Goal: Information Seeking & Learning: Learn about a topic

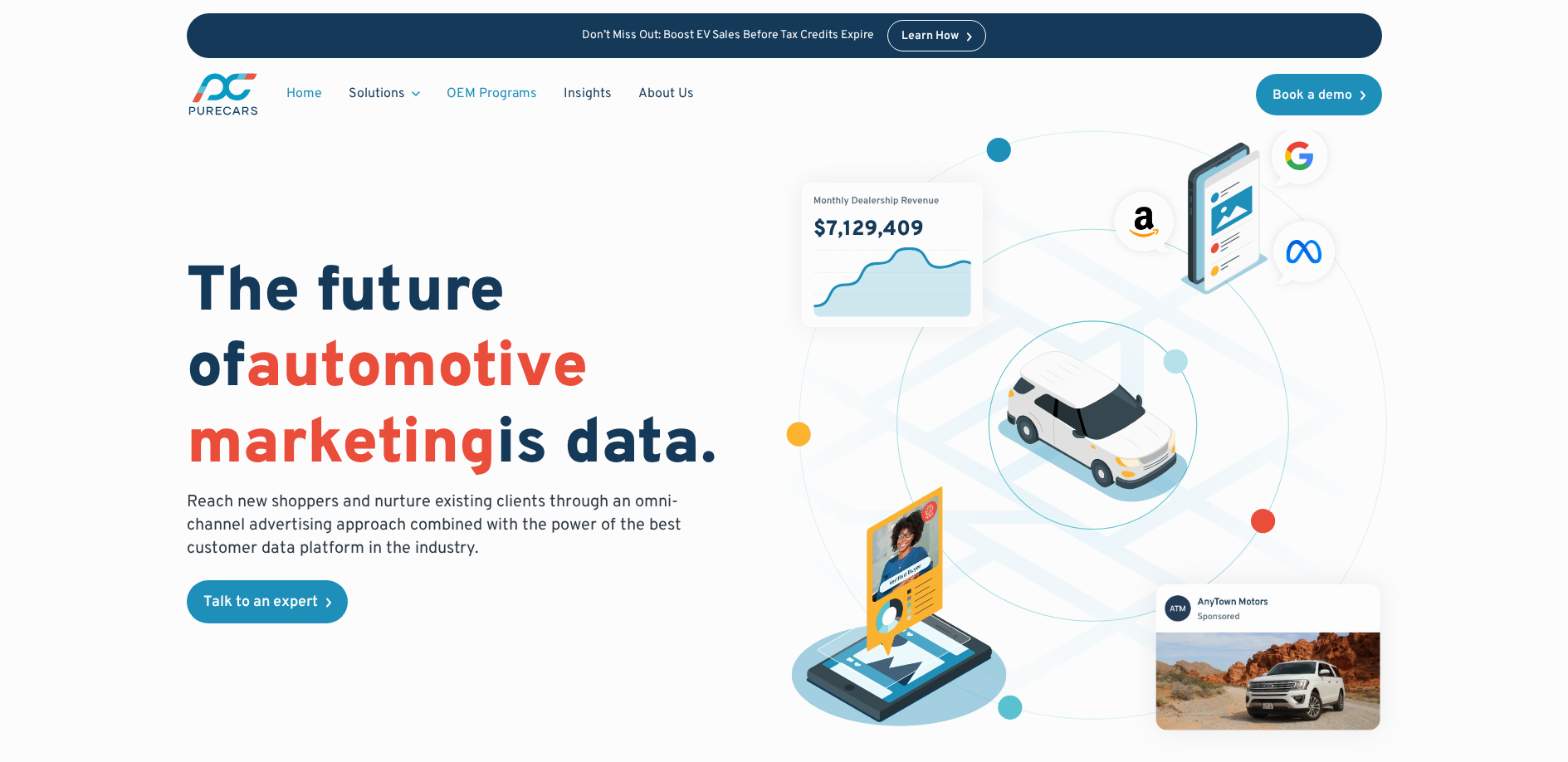
click at [512, 96] on link "OEM Programs" at bounding box center [492, 94] width 117 height 31
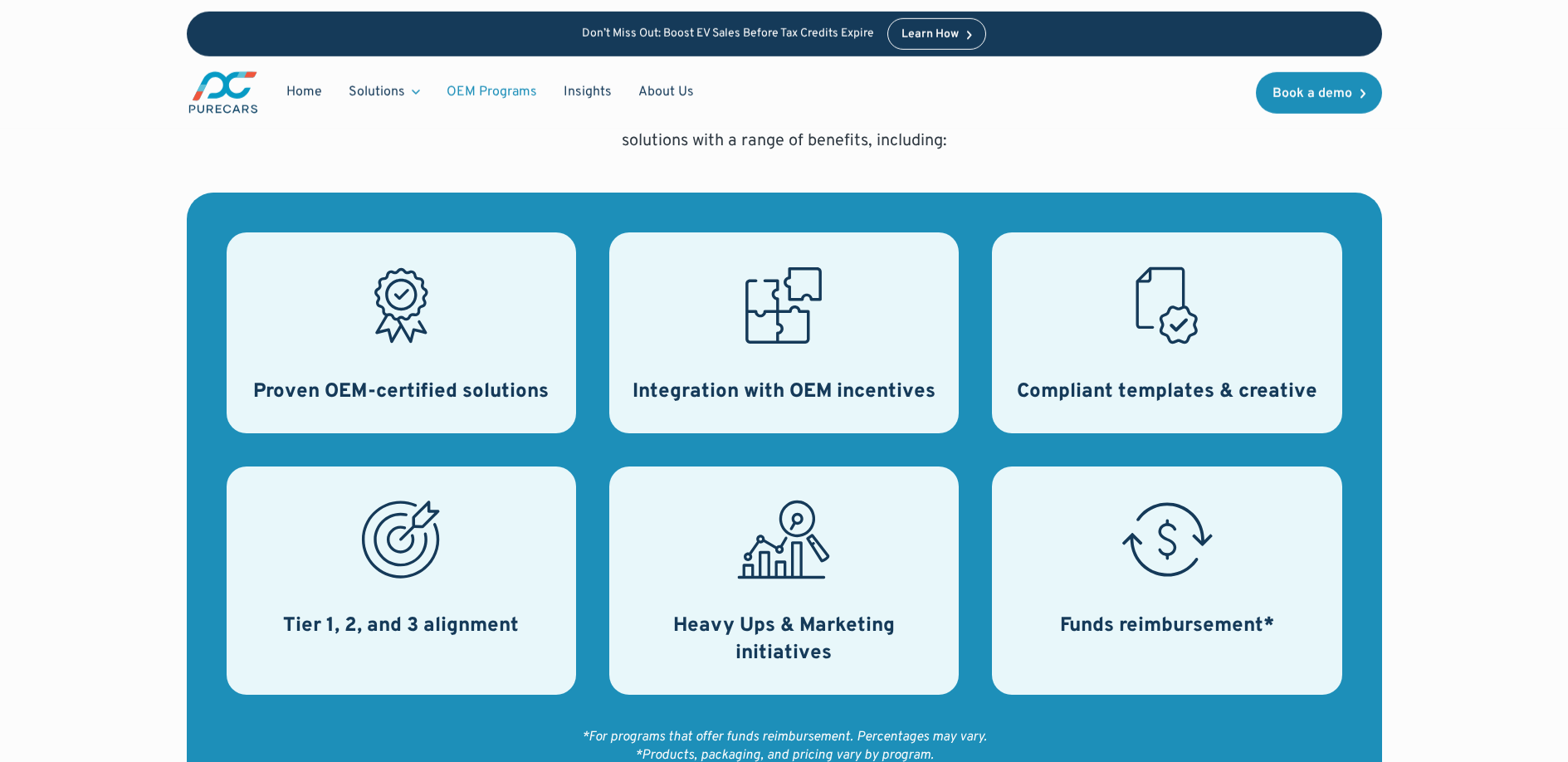
scroll to position [571, 0]
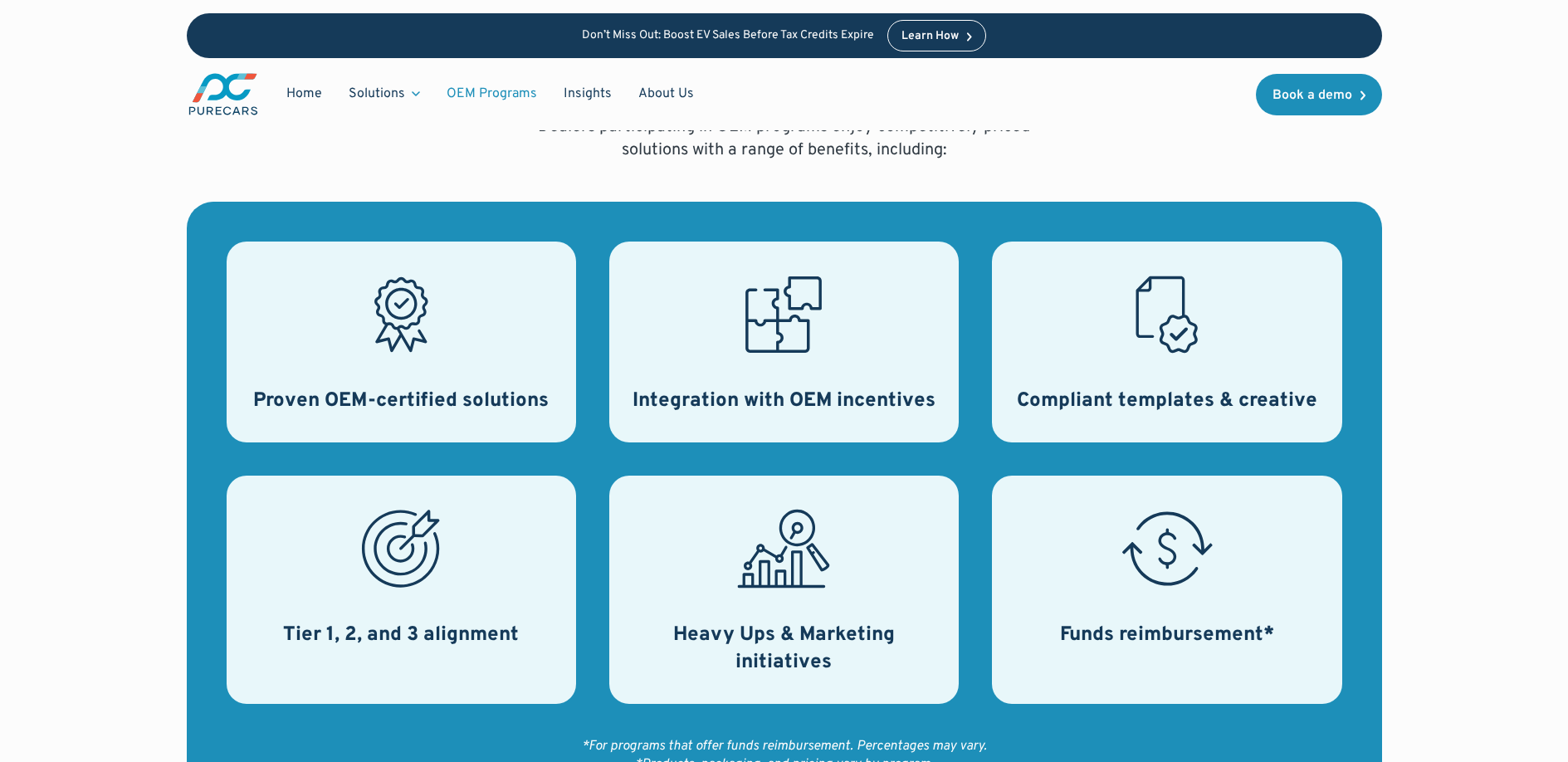
click at [781, 331] on icon at bounding box center [783, 314] width 93 height 93
click at [481, 98] on link "OEM Programs" at bounding box center [492, 94] width 117 height 31
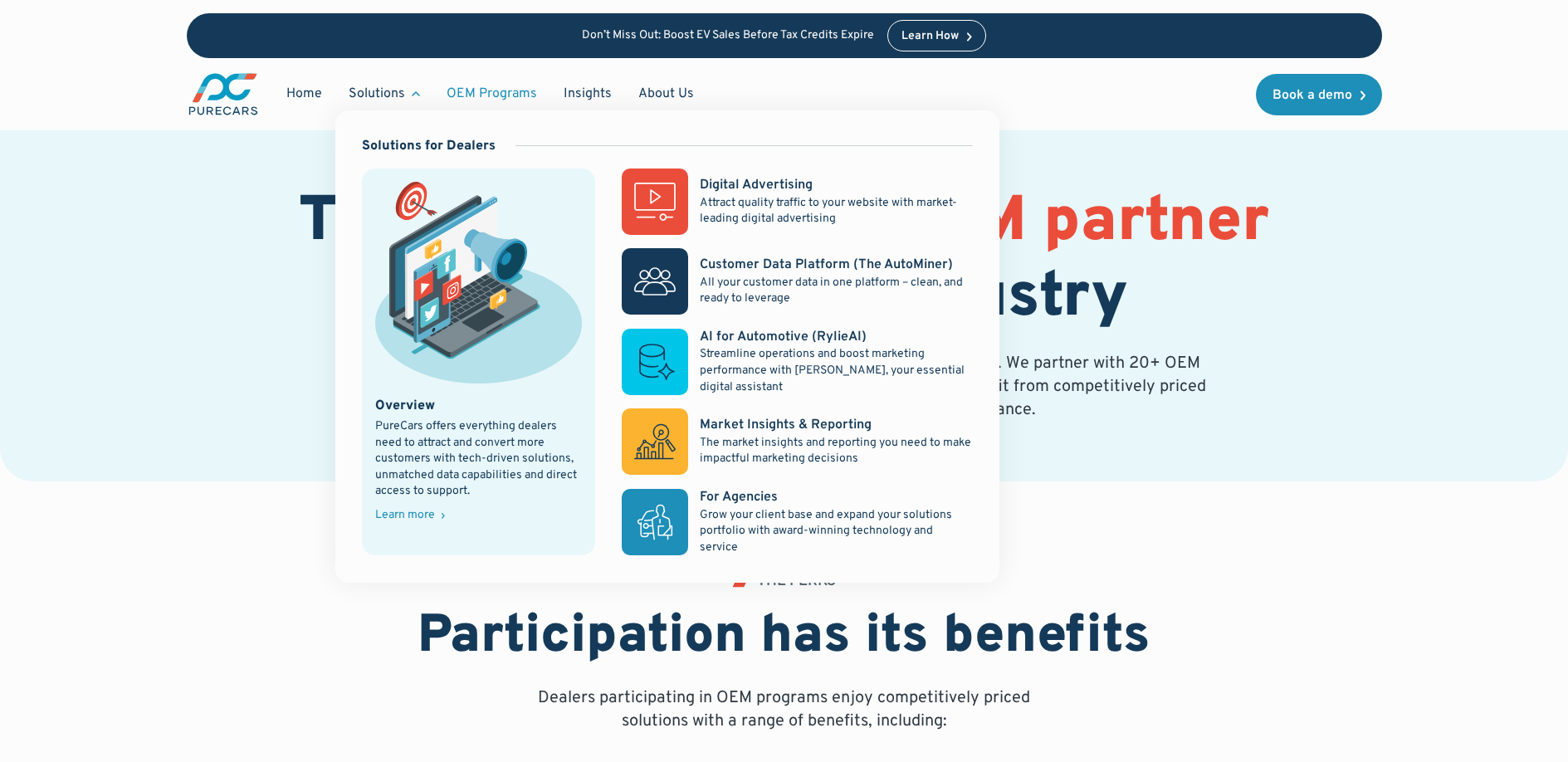
click at [399, 88] on div "Solutions" at bounding box center [377, 93] width 57 height 18
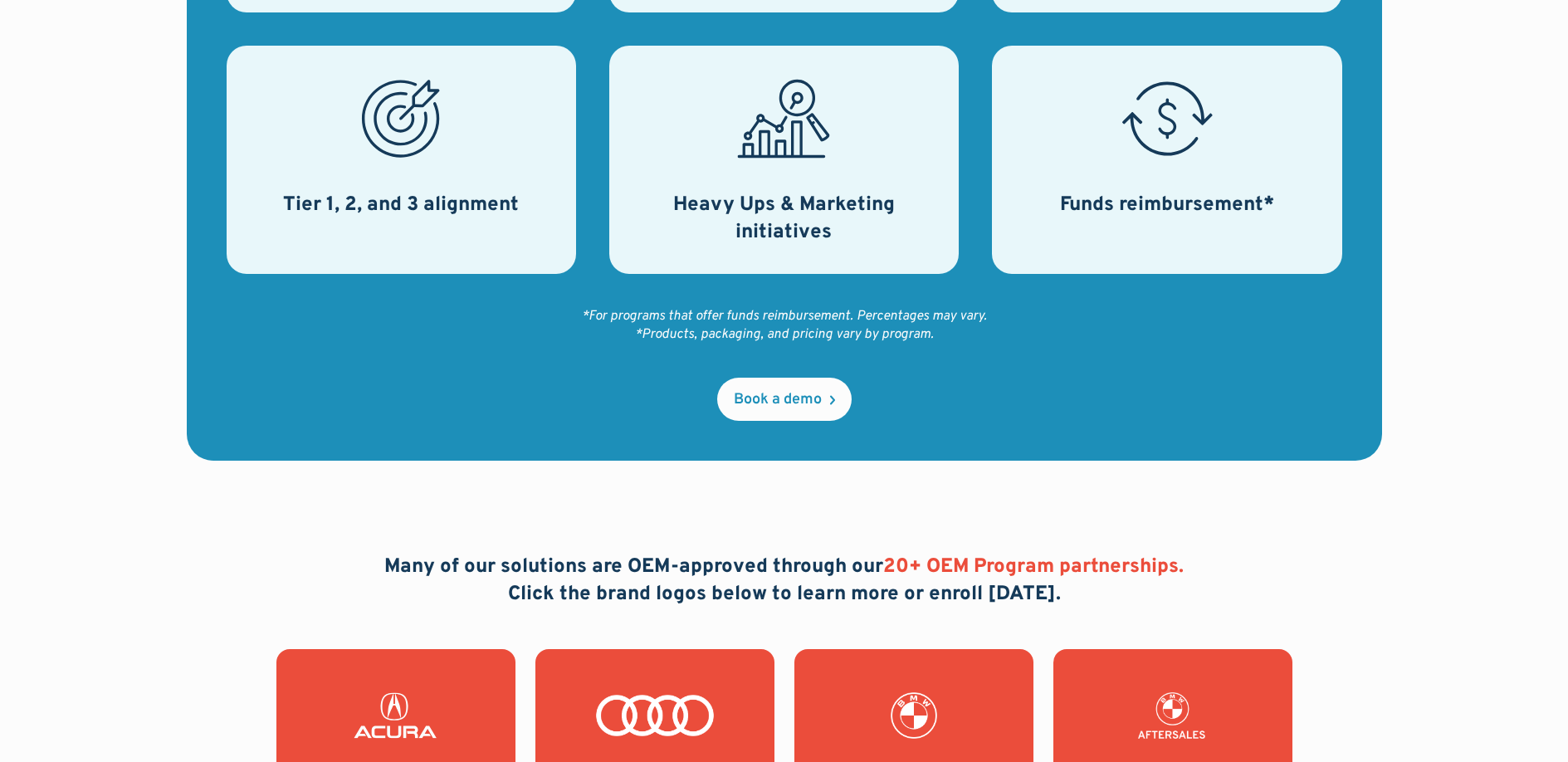
scroll to position [1090, 0]
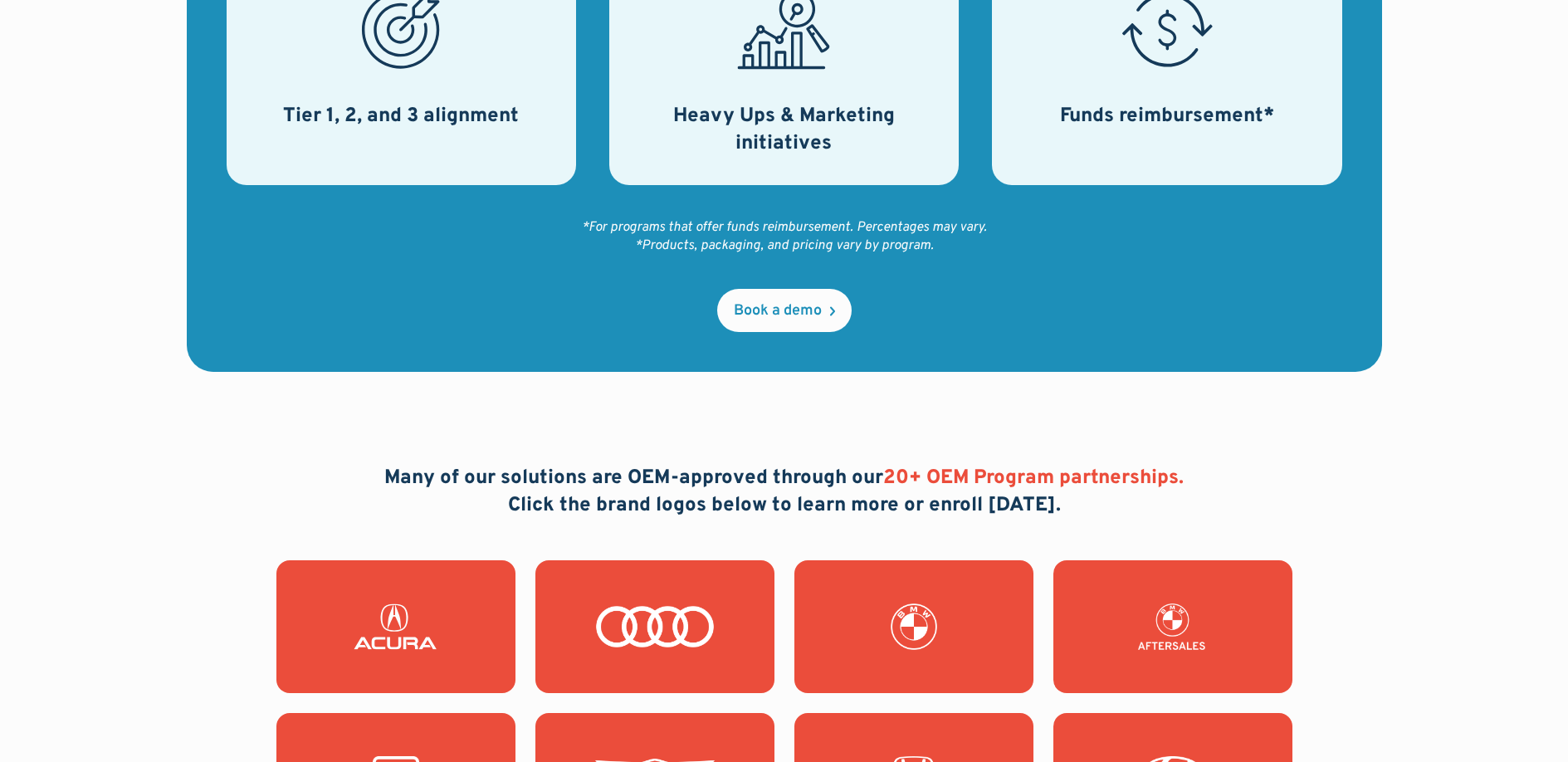
click at [836, 467] on h2 "Many of our solutions are OEM-approved through our 20+ OEM Program partnerships…" at bounding box center [784, 492] width 800 height 56
click at [1068, 496] on h2 "Many of our solutions are OEM-approved through our 20+ OEM Program partnerships…" at bounding box center [784, 492] width 800 height 56
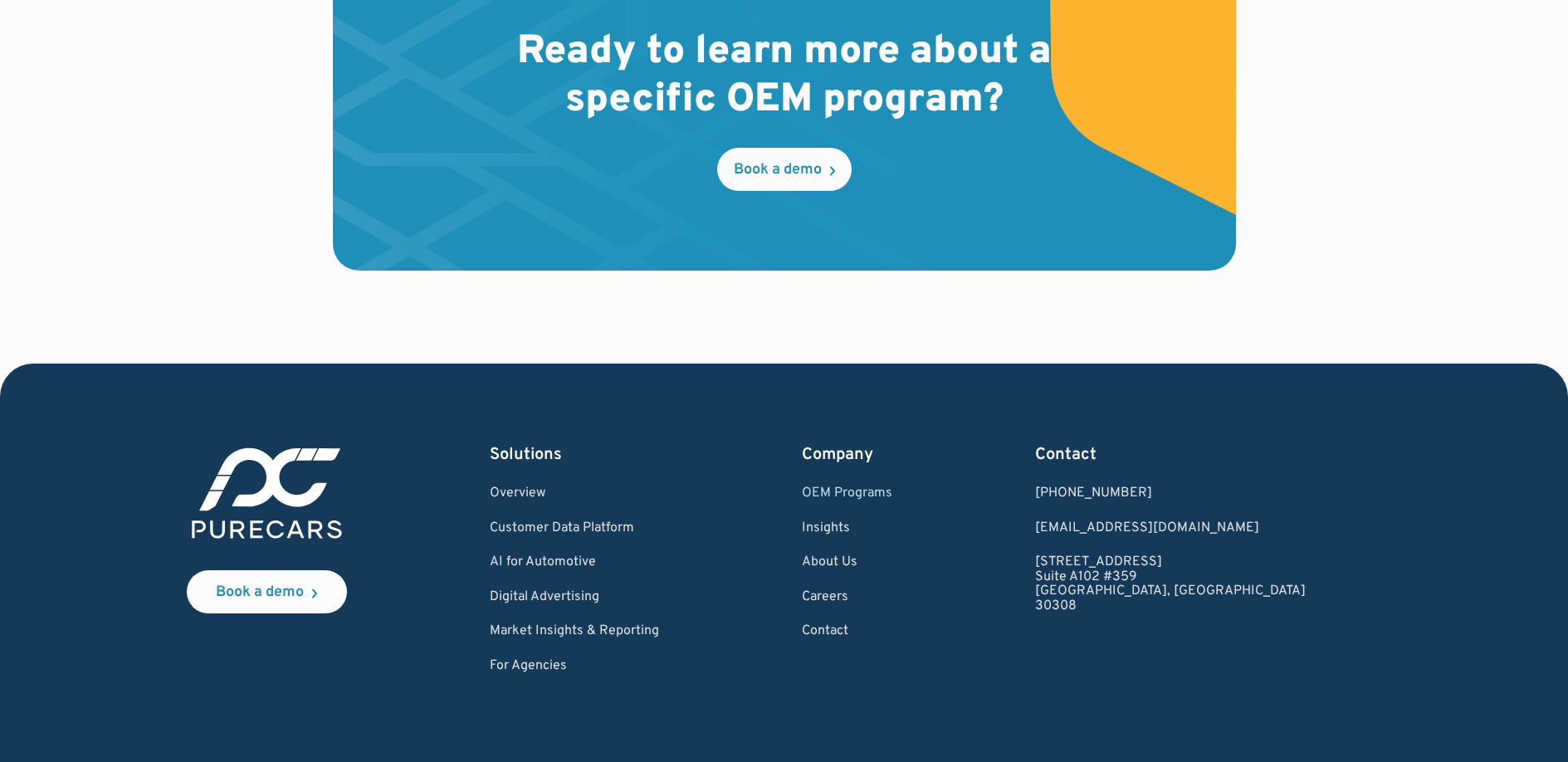
scroll to position [2777, 0]
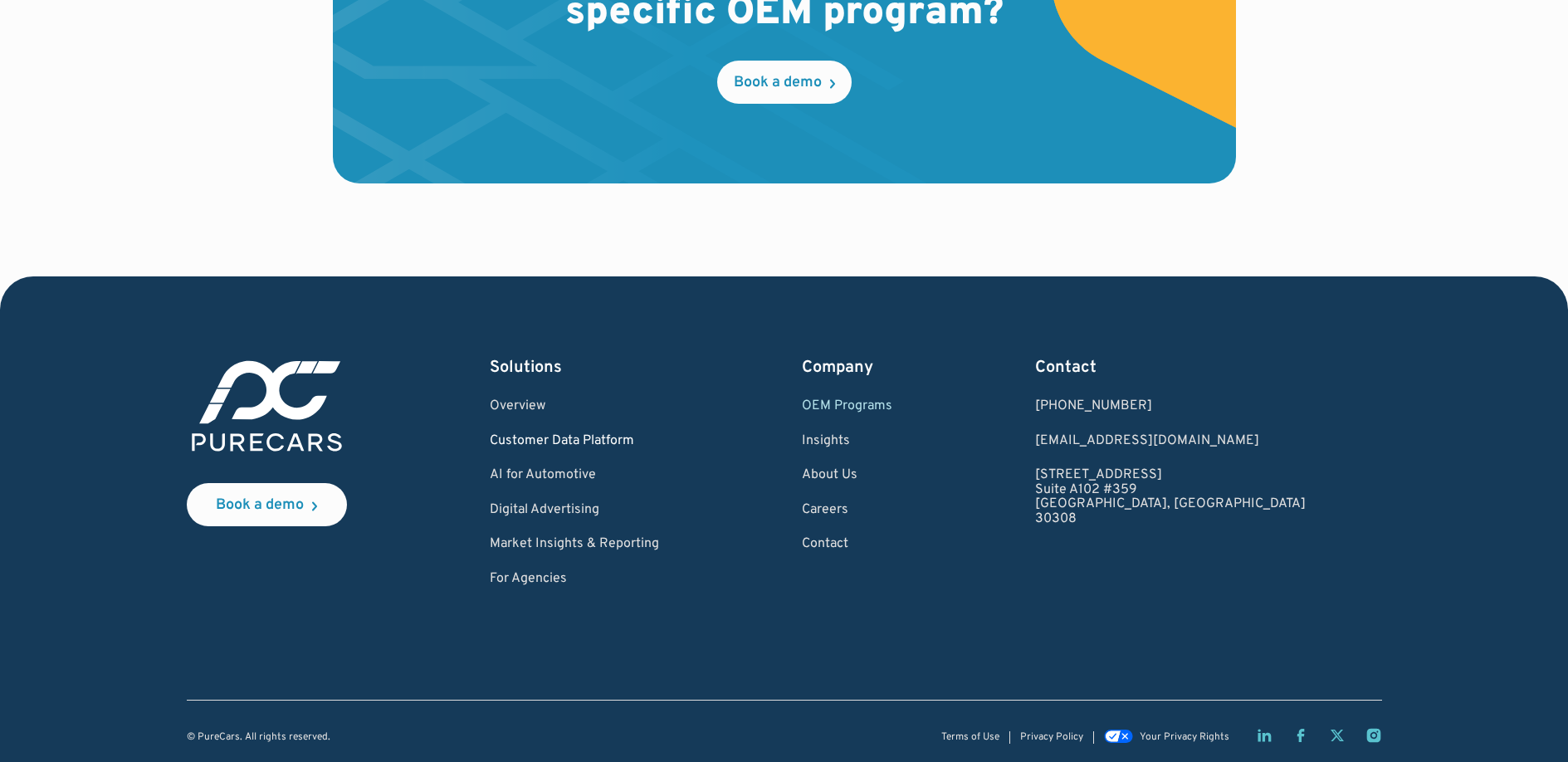
click at [557, 434] on link "Customer Data Platform" at bounding box center [574, 441] width 170 height 15
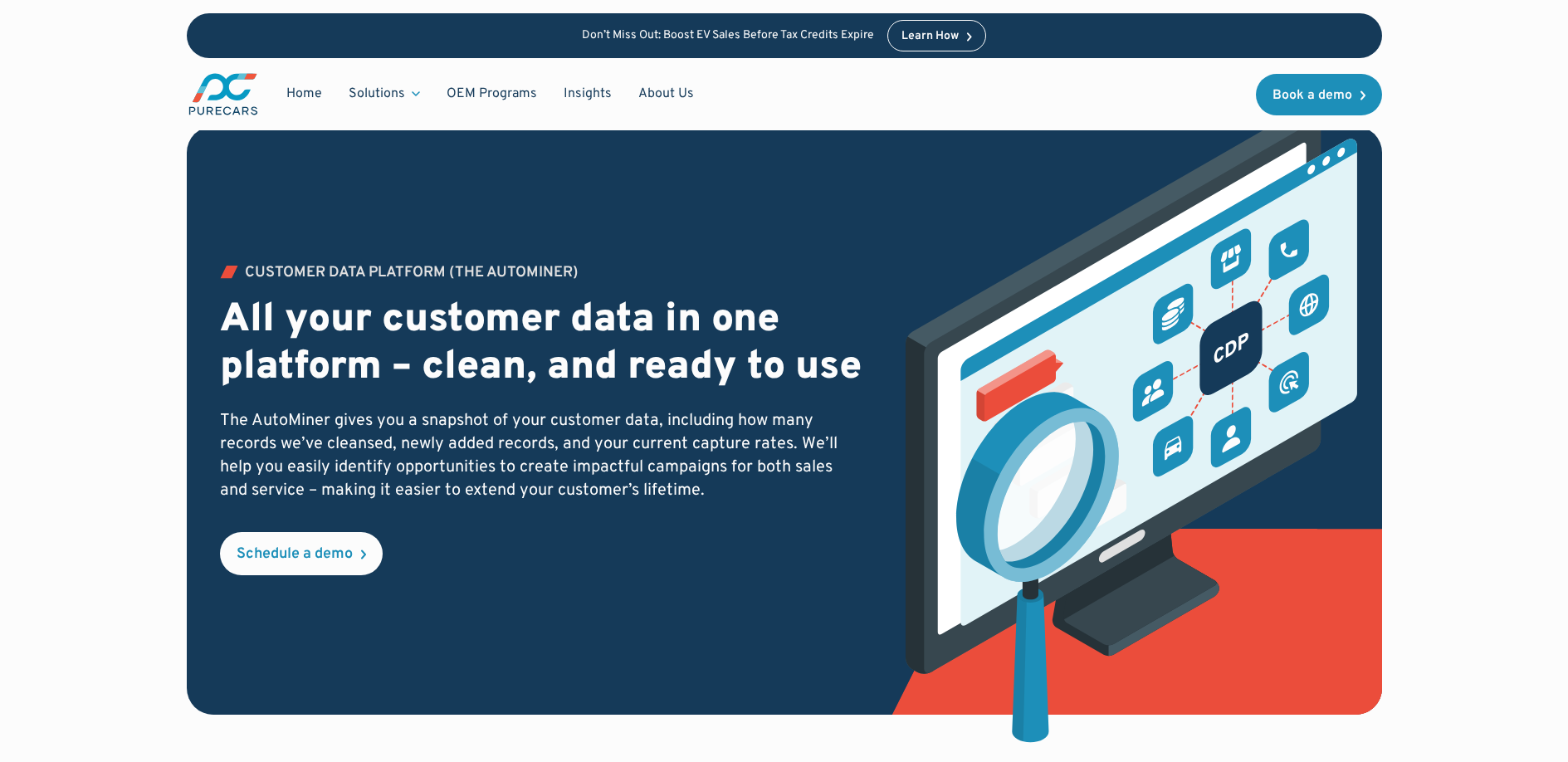
scroll to position [30, 0]
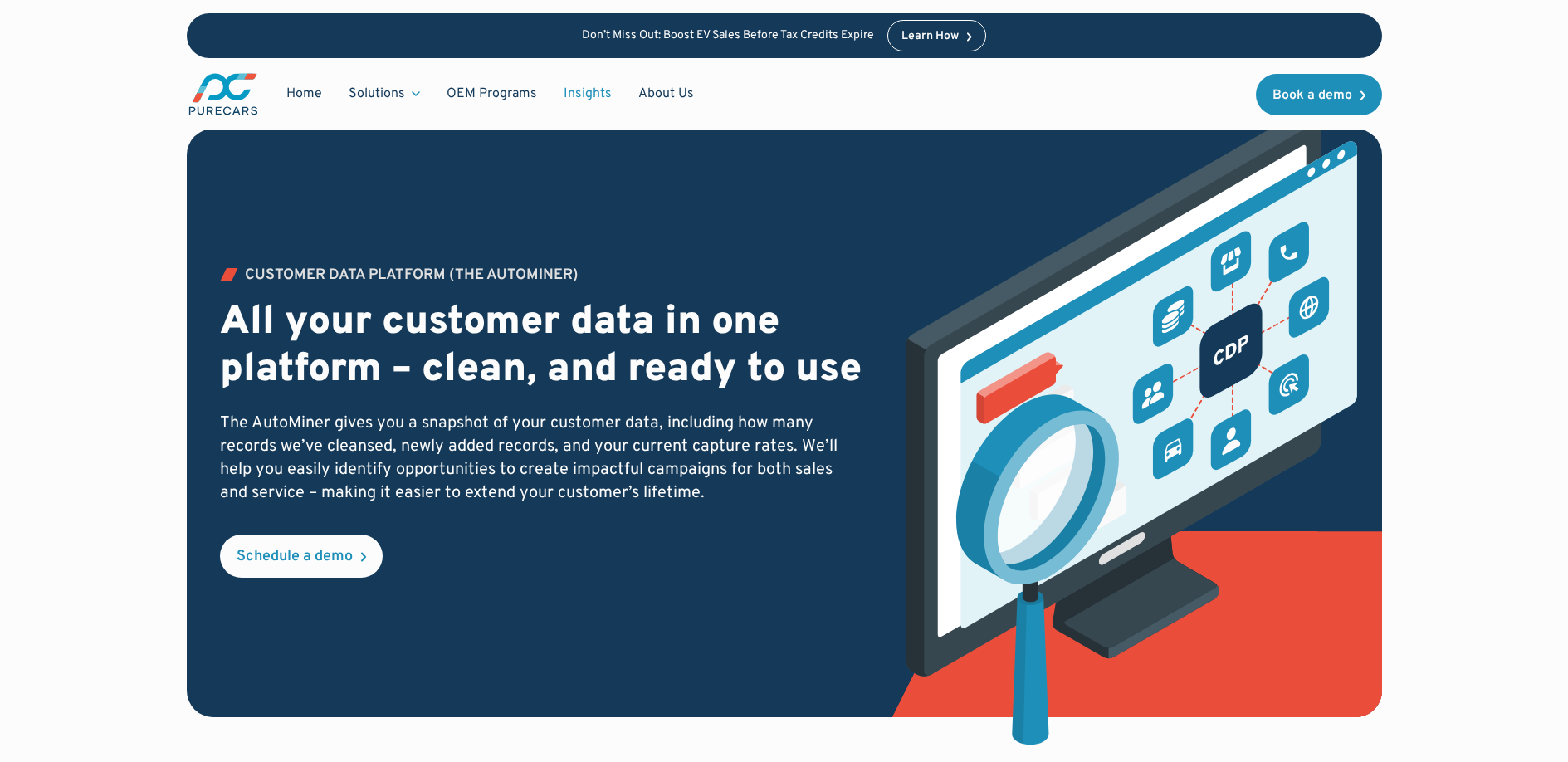
click at [576, 97] on link "Insights" at bounding box center [588, 94] width 75 height 31
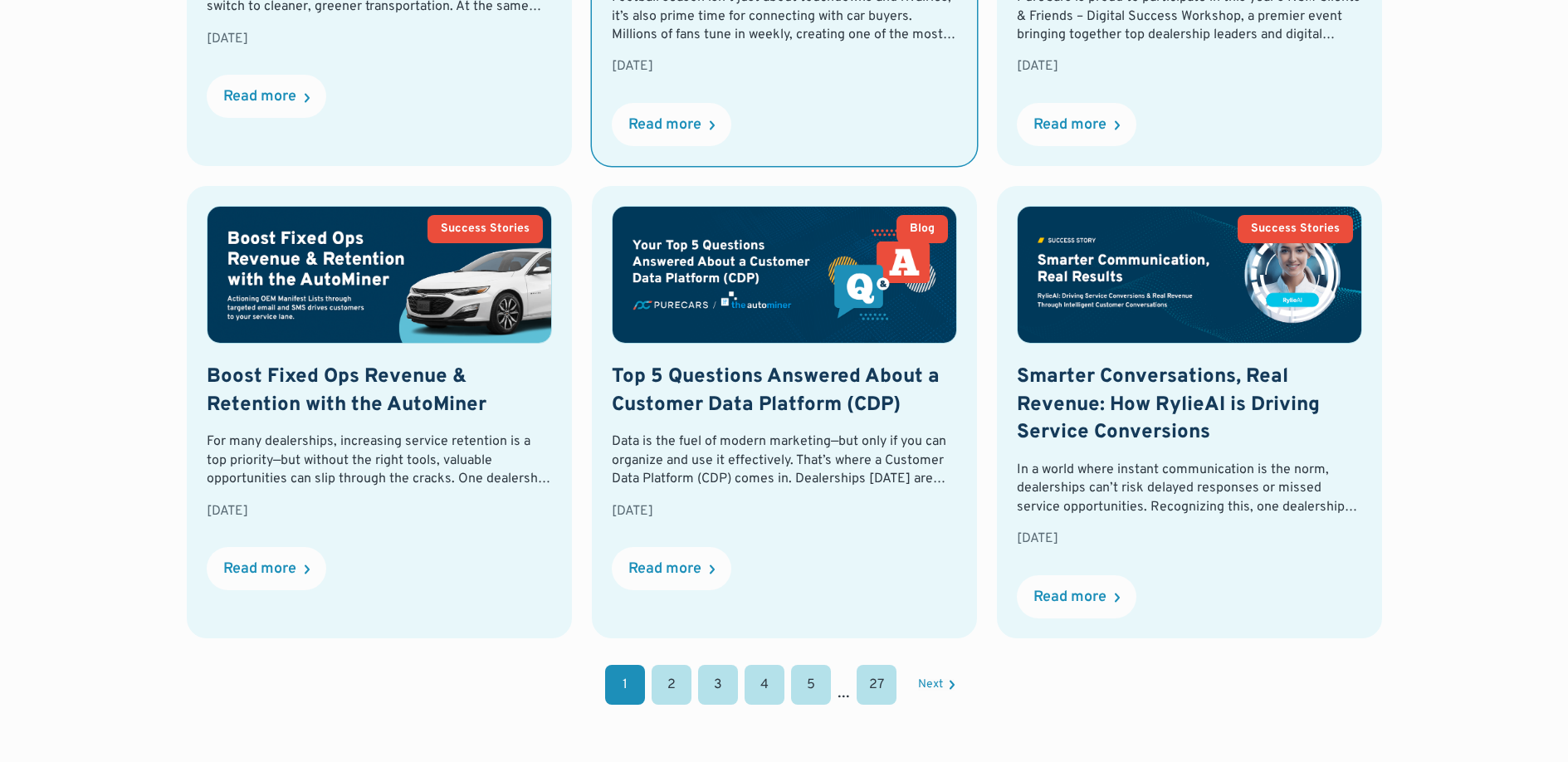
scroll to position [1564, 0]
